Goal: Task Accomplishment & Management: Manage account settings

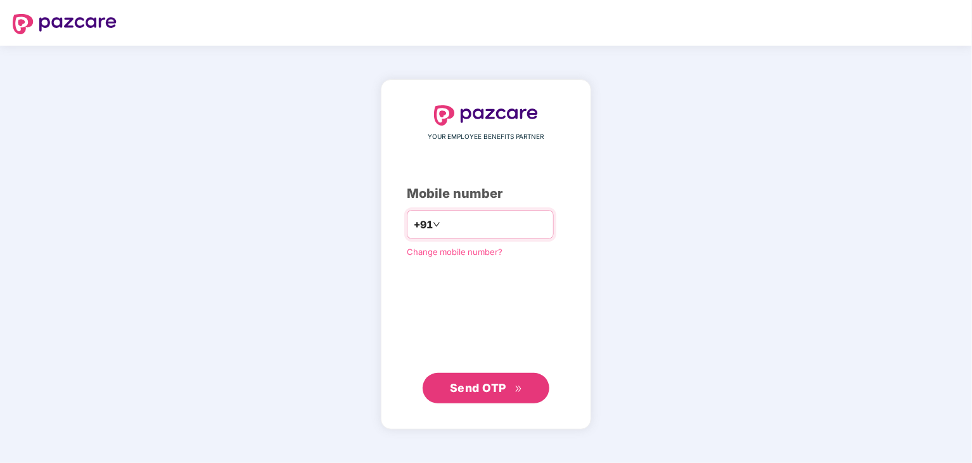
type input "*"
type input "**********"
click at [477, 394] on span "Send OTP" at bounding box center [486, 387] width 73 height 18
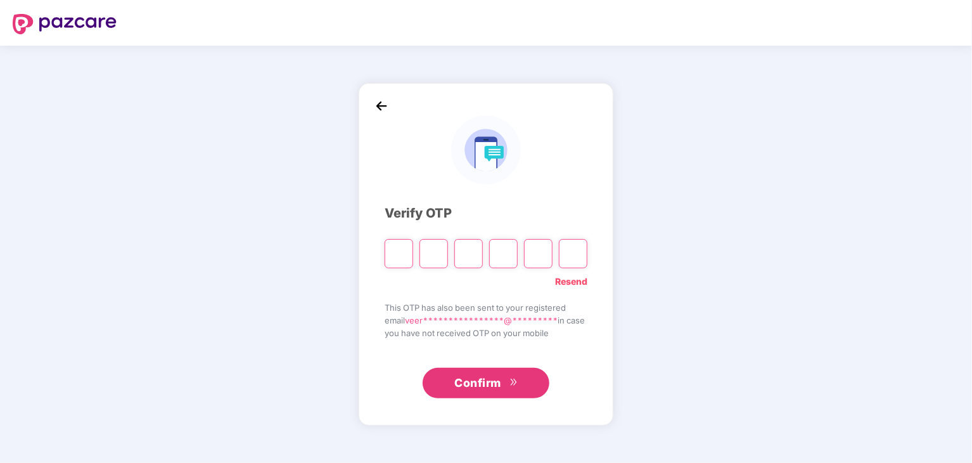
type input "*"
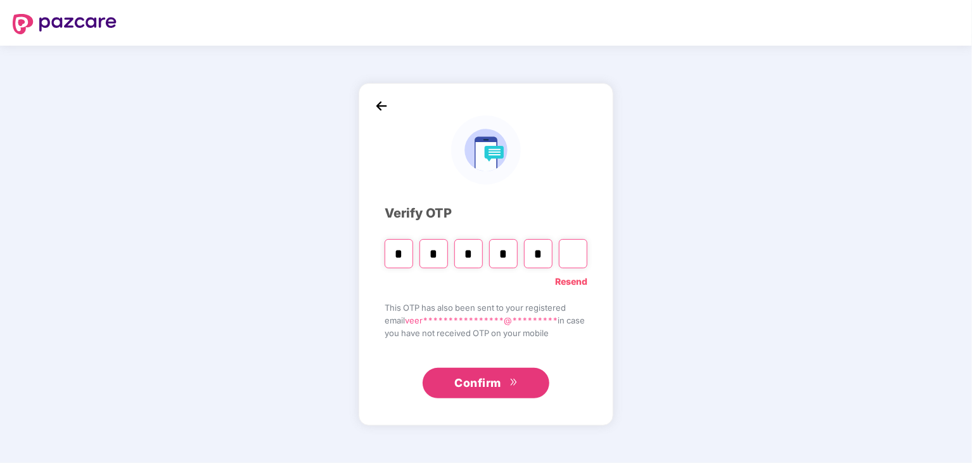
type input "*"
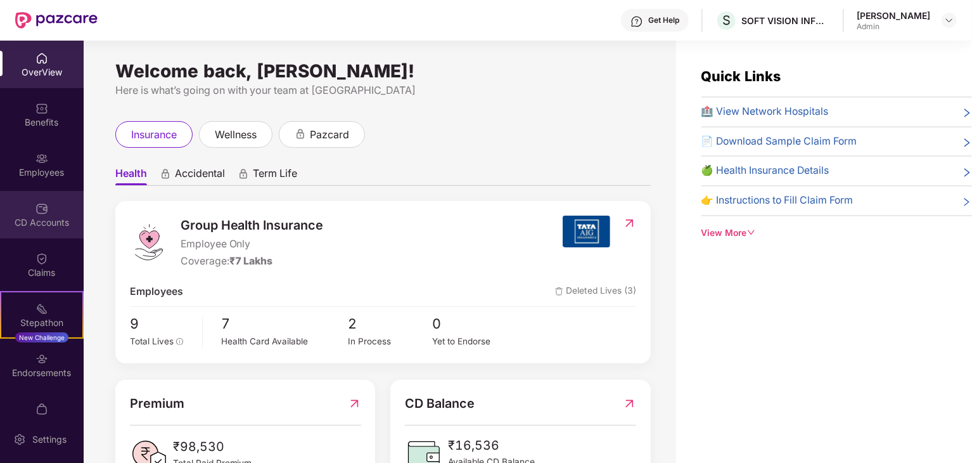
click at [35, 216] on div "CD Accounts" at bounding box center [42, 222] width 84 height 13
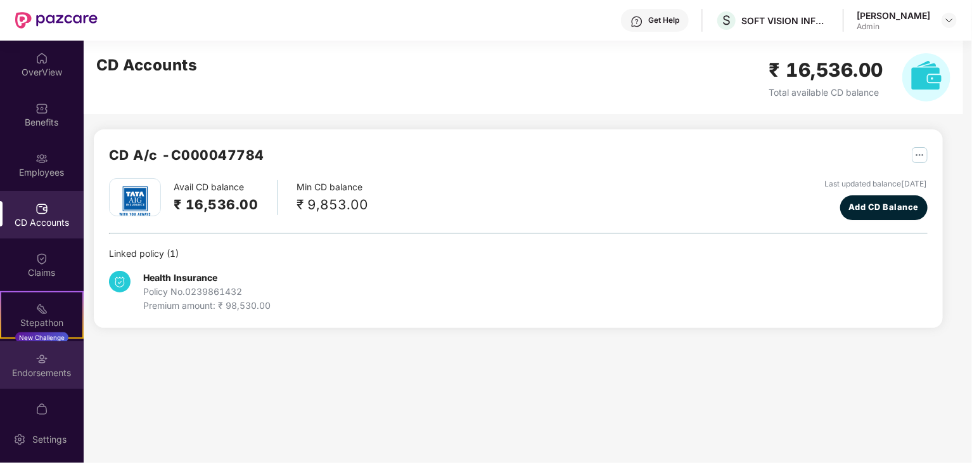
scroll to position [26, 0]
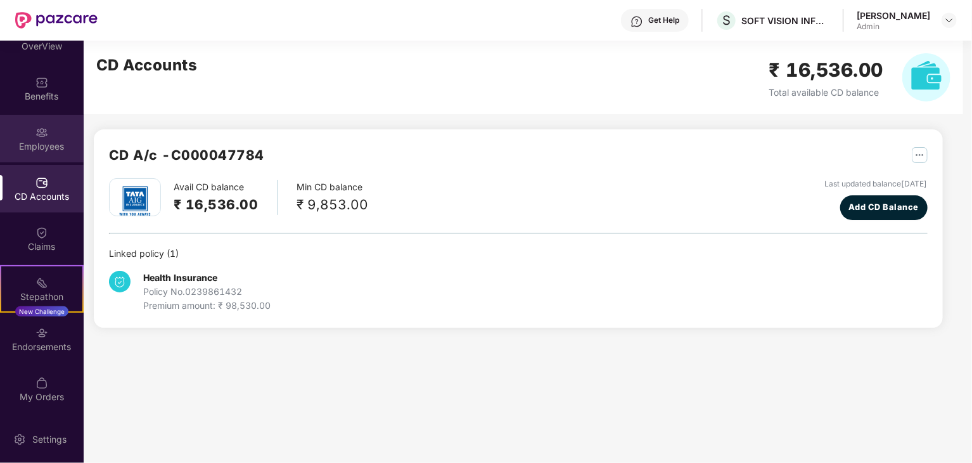
click at [35, 136] on img at bounding box center [41, 132] width 13 height 13
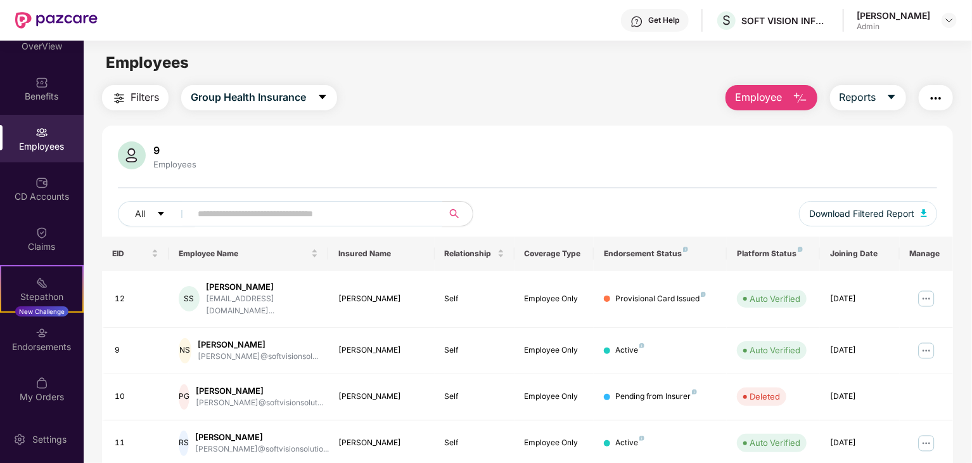
click at [256, 209] on input "text" at bounding box center [312, 213] width 228 height 19
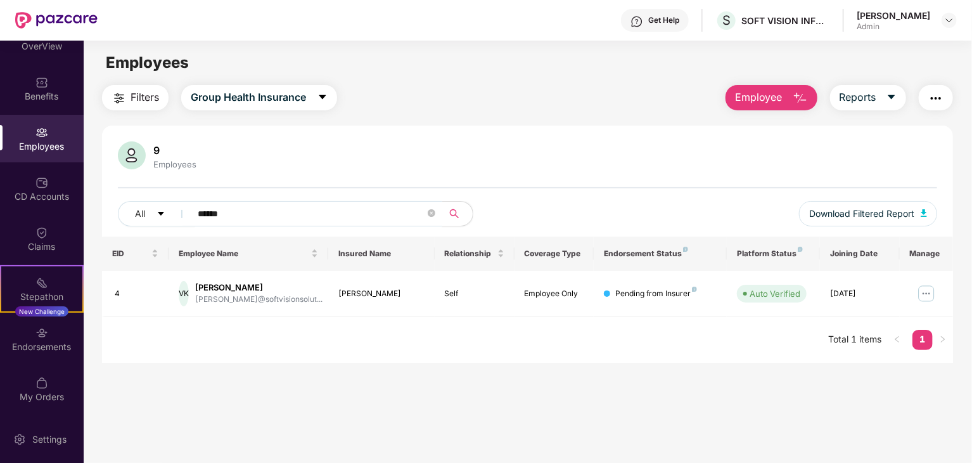
type input "******"
click at [629, 386] on main "Employees Filters Group Health Insurance Employee Reports 9 Employees All *****…" at bounding box center [528, 272] width 888 height 463
click at [925, 294] on img at bounding box center [927, 293] width 20 height 20
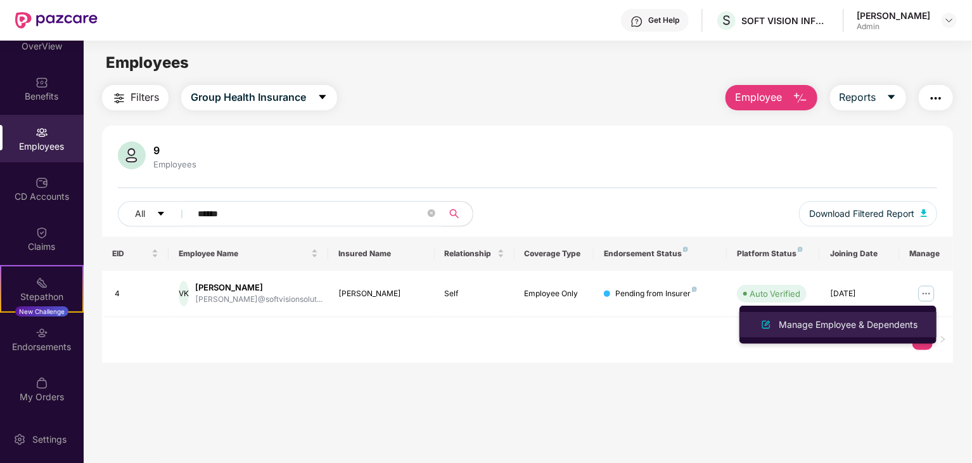
click at [806, 325] on div "Manage Employee & Dependents" at bounding box center [848, 325] width 144 height 14
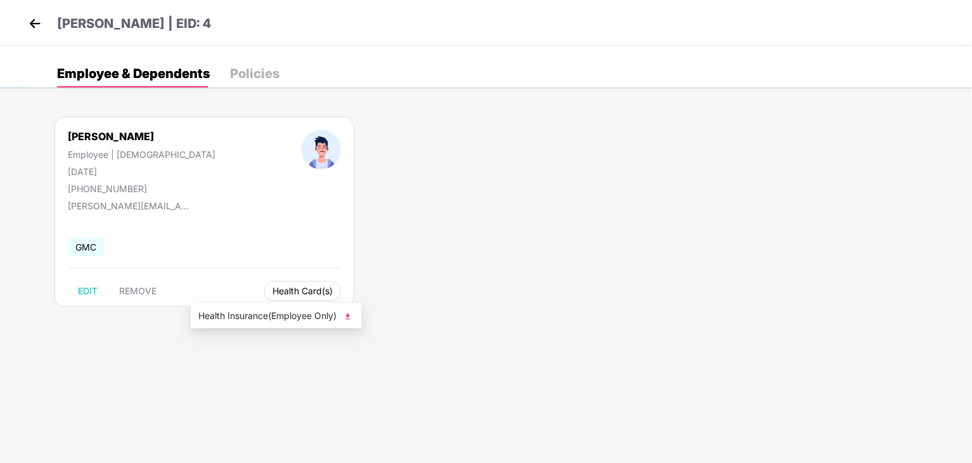
click at [273, 293] on span "Health Card(s)" at bounding box center [303, 291] width 60 height 6
click at [352, 317] on img at bounding box center [348, 316] width 13 height 13
click at [257, 75] on div "Policies" at bounding box center [254, 73] width 49 height 13
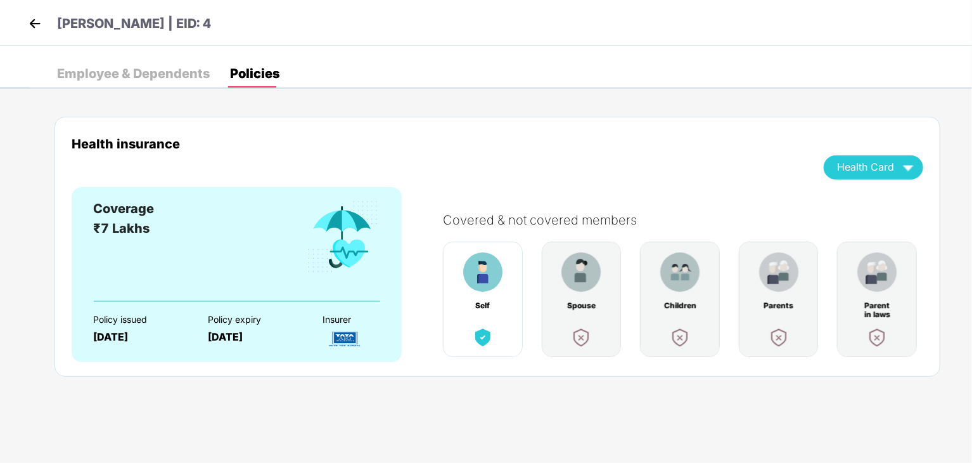
click at [33, 26] on img at bounding box center [34, 23] width 19 height 19
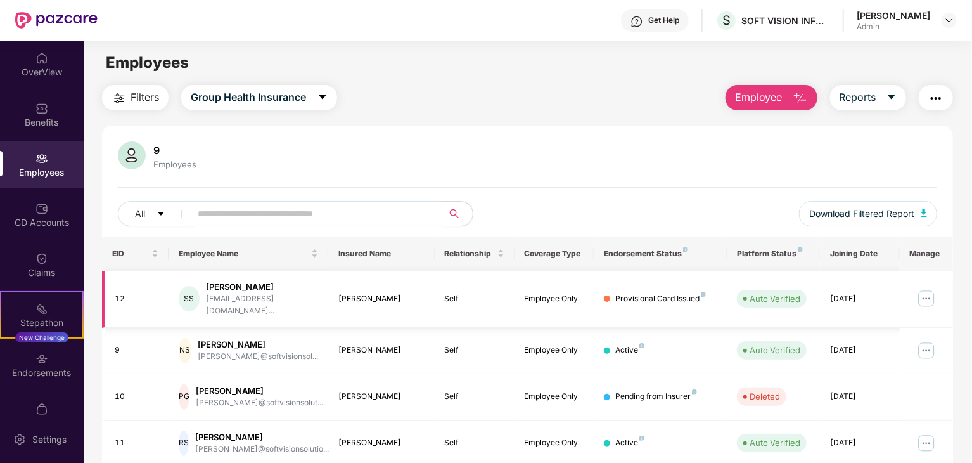
click at [929, 292] on img at bounding box center [927, 298] width 20 height 20
click at [597, 91] on div "Filters Group Health Insurance Employee Reports" at bounding box center [527, 97] width 851 height 25
click at [219, 214] on input "text" at bounding box center [312, 213] width 228 height 19
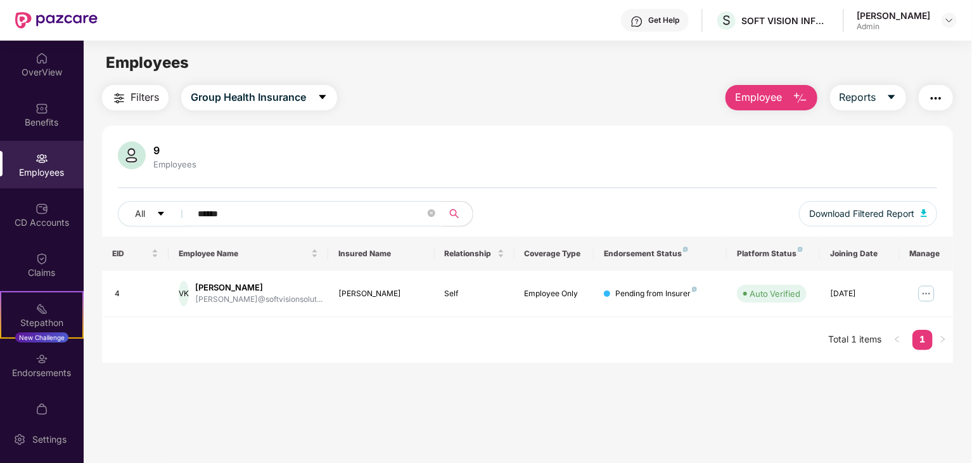
type input "******"
click at [555, 90] on div "Filters Group Health Insurance Employee Reports" at bounding box center [527, 97] width 851 height 25
click at [930, 292] on img at bounding box center [927, 293] width 20 height 20
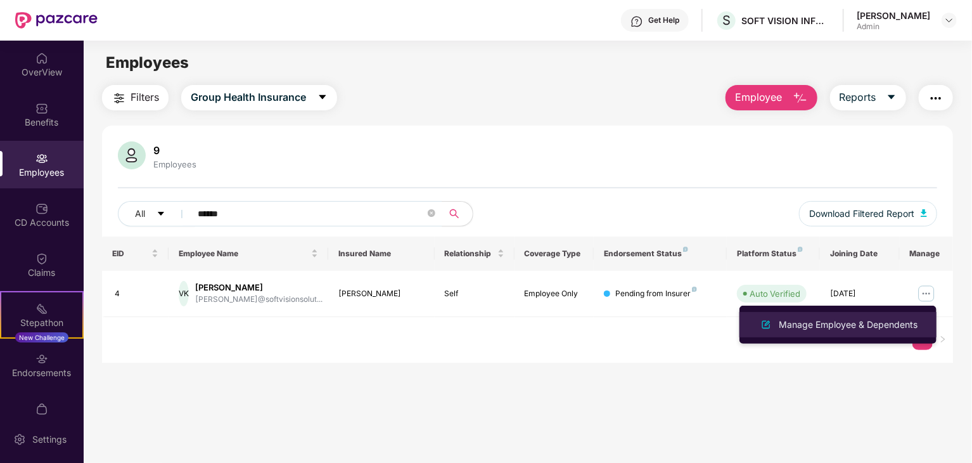
click at [815, 323] on div "Manage Employee & Dependents" at bounding box center [848, 325] width 144 height 14
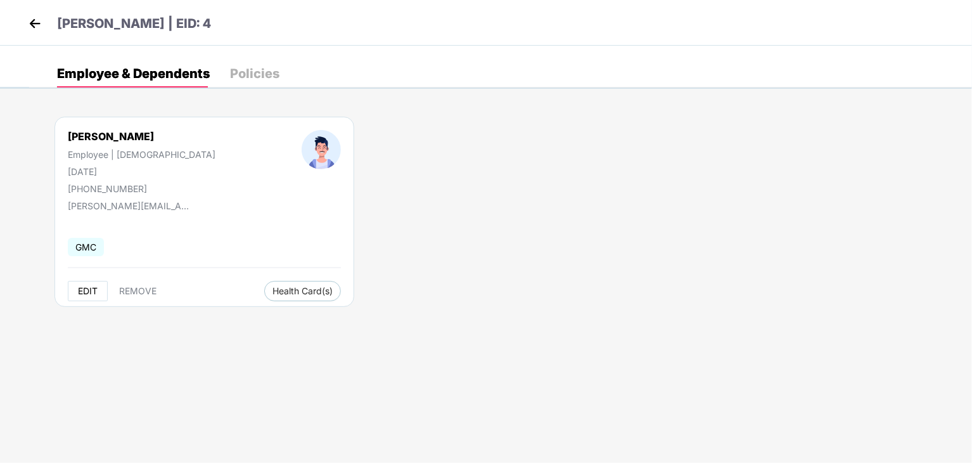
click at [83, 289] on span "EDIT" at bounding box center [88, 291] width 20 height 10
select select "****"
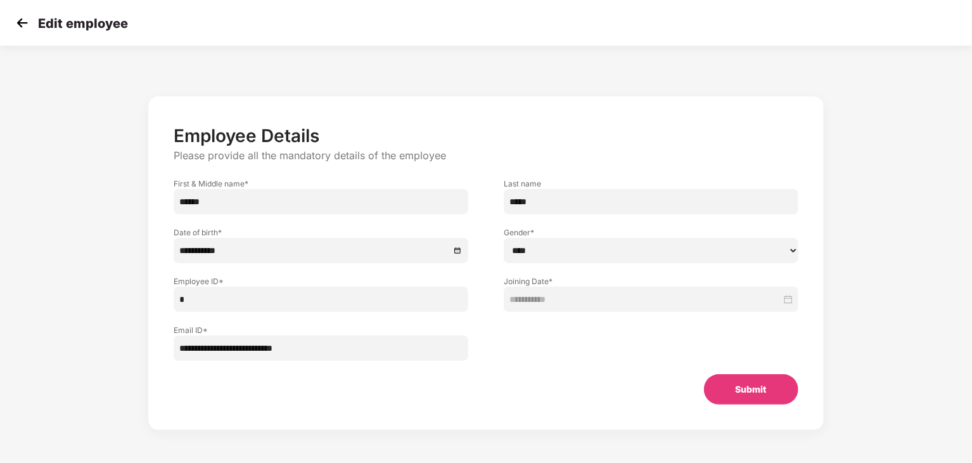
click at [21, 22] on img at bounding box center [22, 22] width 19 height 19
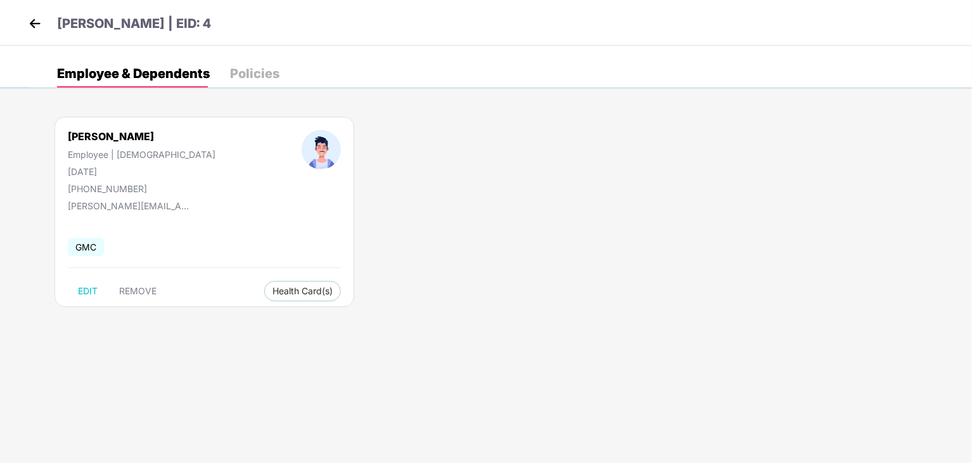
click at [829, 188] on div "Vikash Kumar Employee | Male 12 Feb 1991 +918765567655 vikash@softvisionsolutio…" at bounding box center [500, 218] width 943 height 241
click at [28, 25] on img at bounding box center [34, 23] width 19 height 19
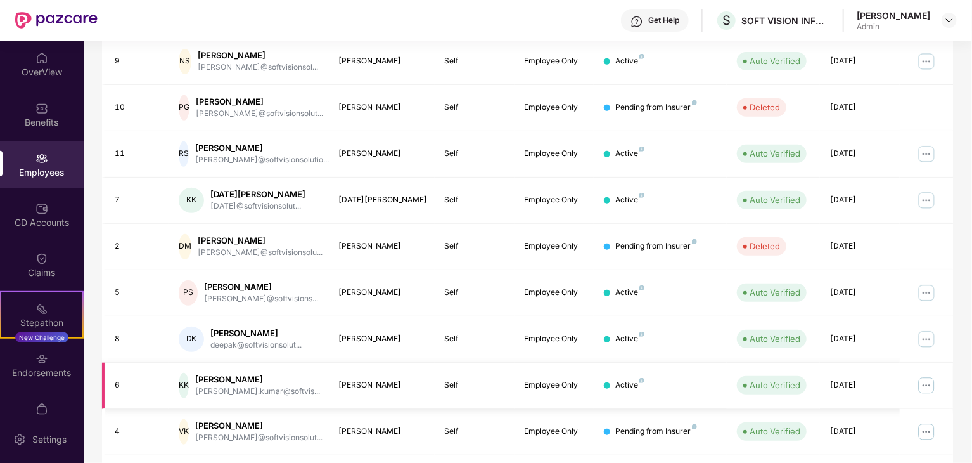
scroll to position [314, 0]
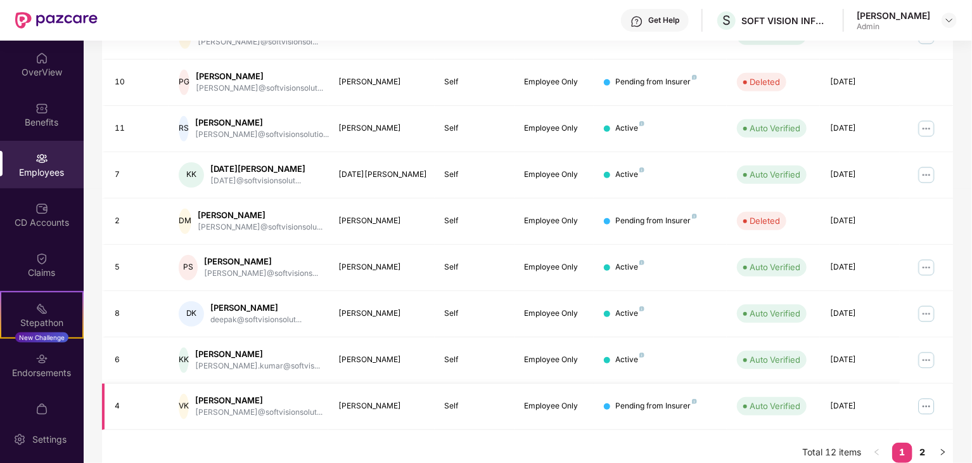
click at [925, 396] on img at bounding box center [927, 406] width 20 height 20
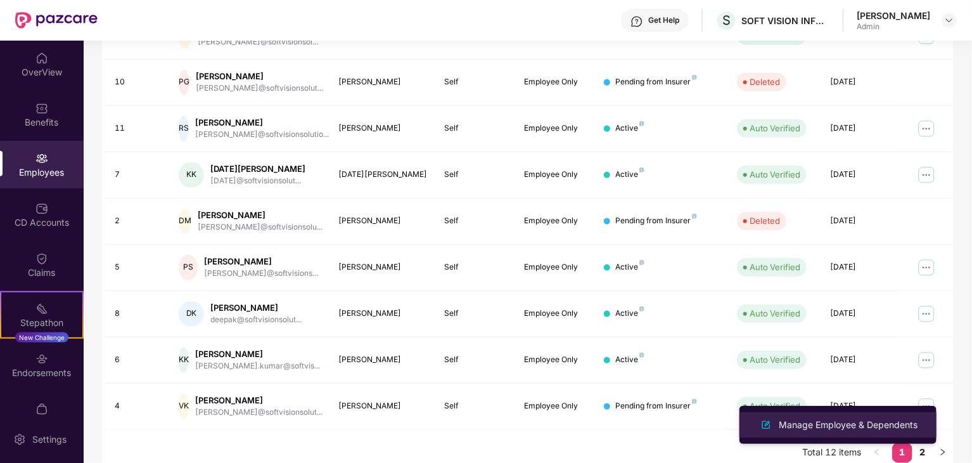
click at [807, 423] on div "Manage Employee & Dependents" at bounding box center [848, 425] width 144 height 14
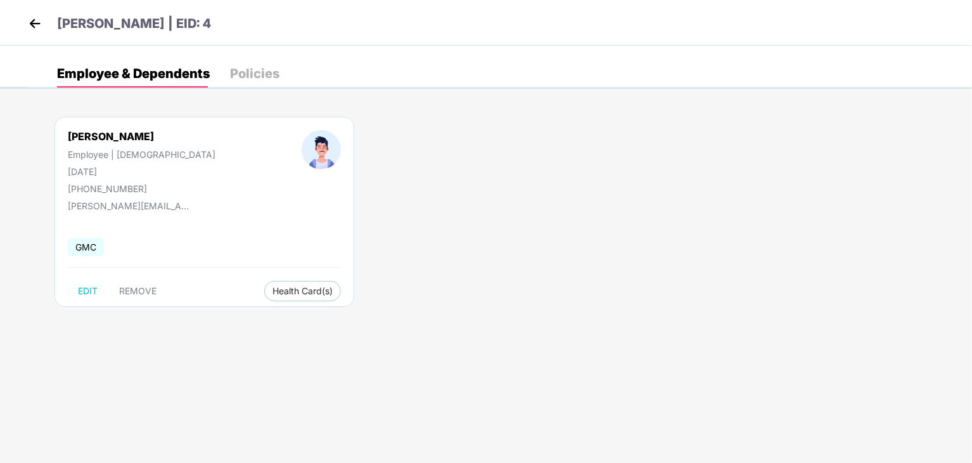
click at [34, 25] on img at bounding box center [34, 23] width 19 height 19
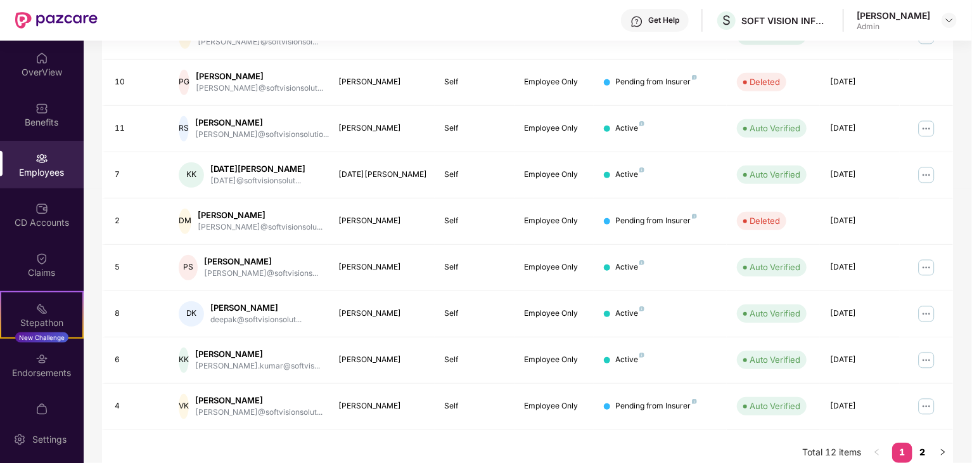
click at [922, 442] on link "2" at bounding box center [923, 451] width 20 height 19
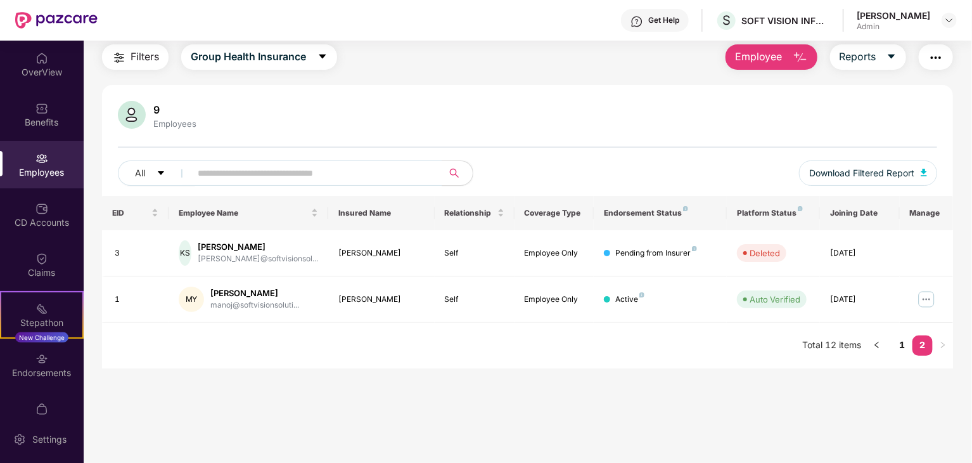
scroll to position [41, 0]
click at [900, 344] on link "1" at bounding box center [902, 344] width 20 height 19
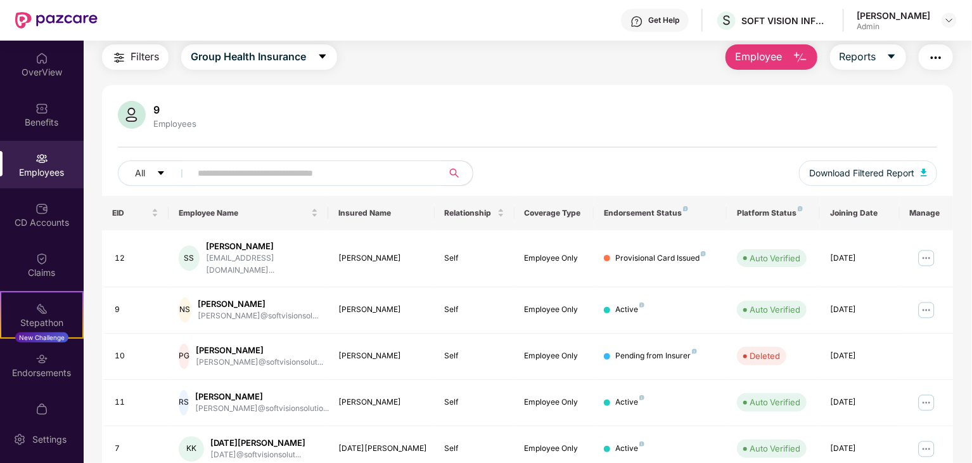
click at [537, 148] on div "9 Employees All Download Filtered Report" at bounding box center [527, 148] width 851 height 95
click at [35, 110] on img at bounding box center [41, 108] width 13 height 13
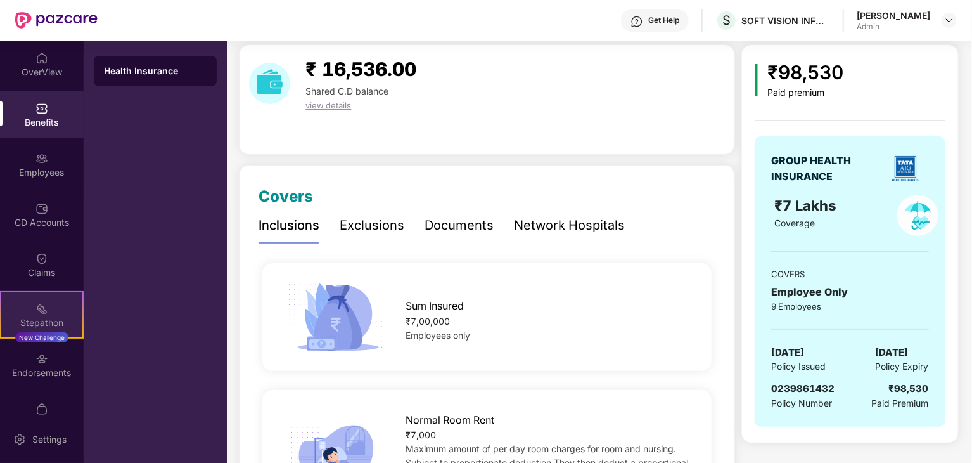
click at [23, 311] on div "Stepathon New Challenge" at bounding box center [42, 315] width 84 height 48
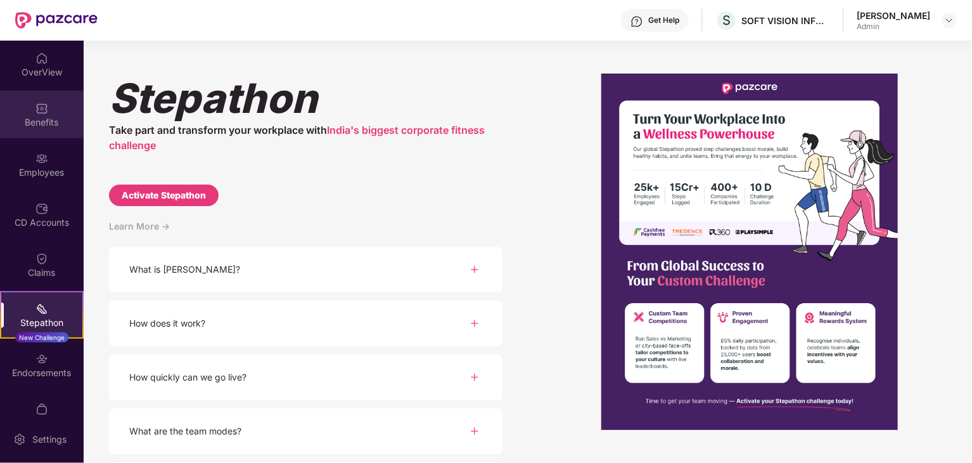
click at [35, 116] on div "Benefits" at bounding box center [42, 122] width 84 height 13
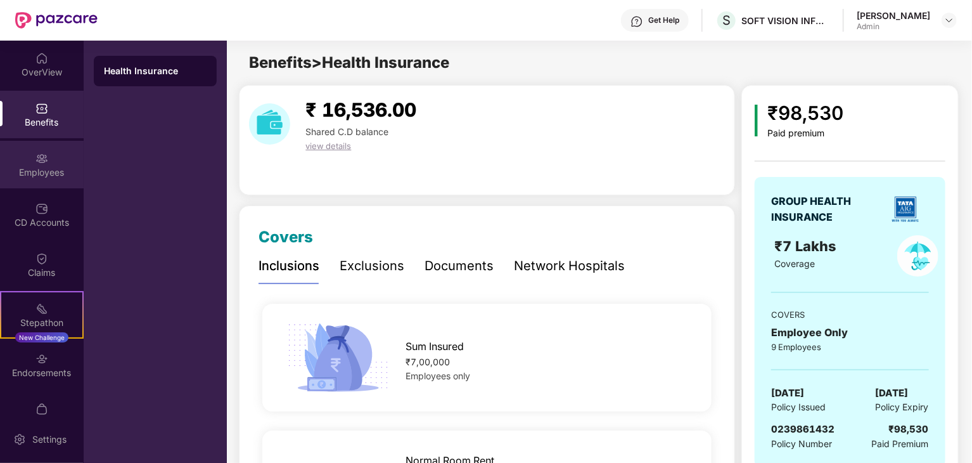
click at [33, 167] on div "Employees" at bounding box center [42, 172] width 84 height 13
